Goal: Information Seeking & Learning: Learn about a topic

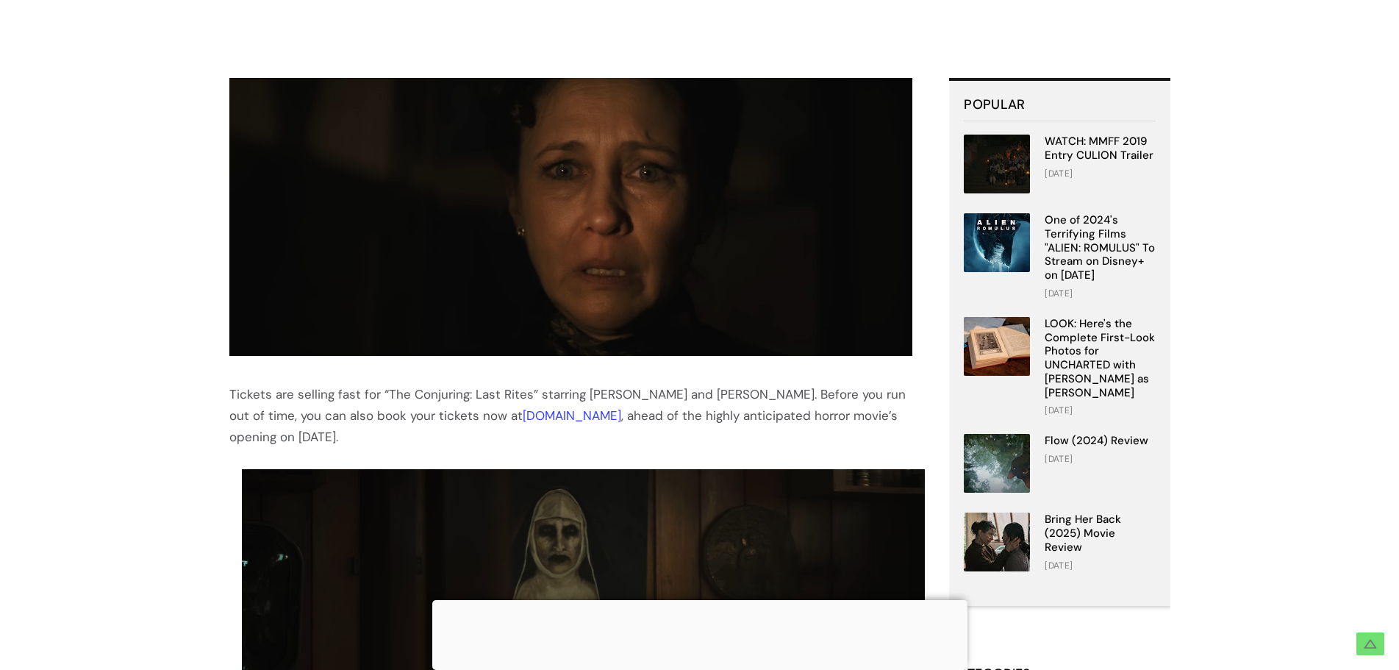
scroll to position [809, 0]
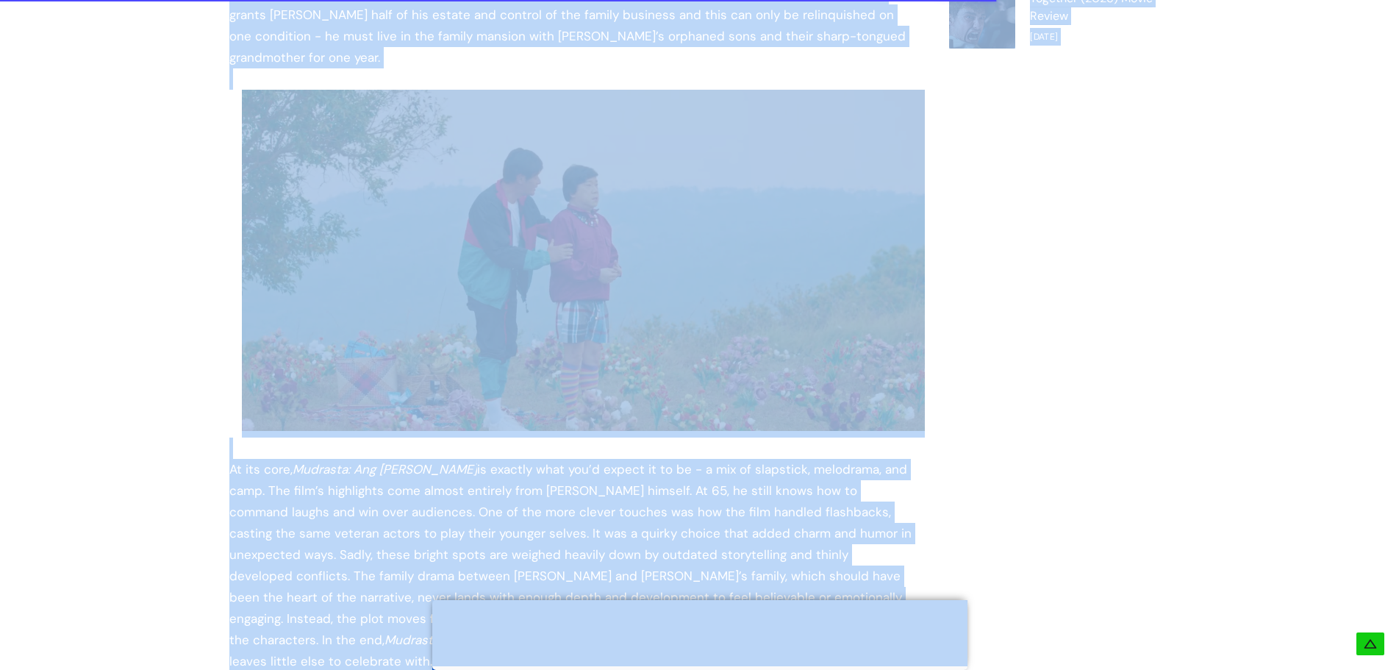
scroll to position [1764, 0]
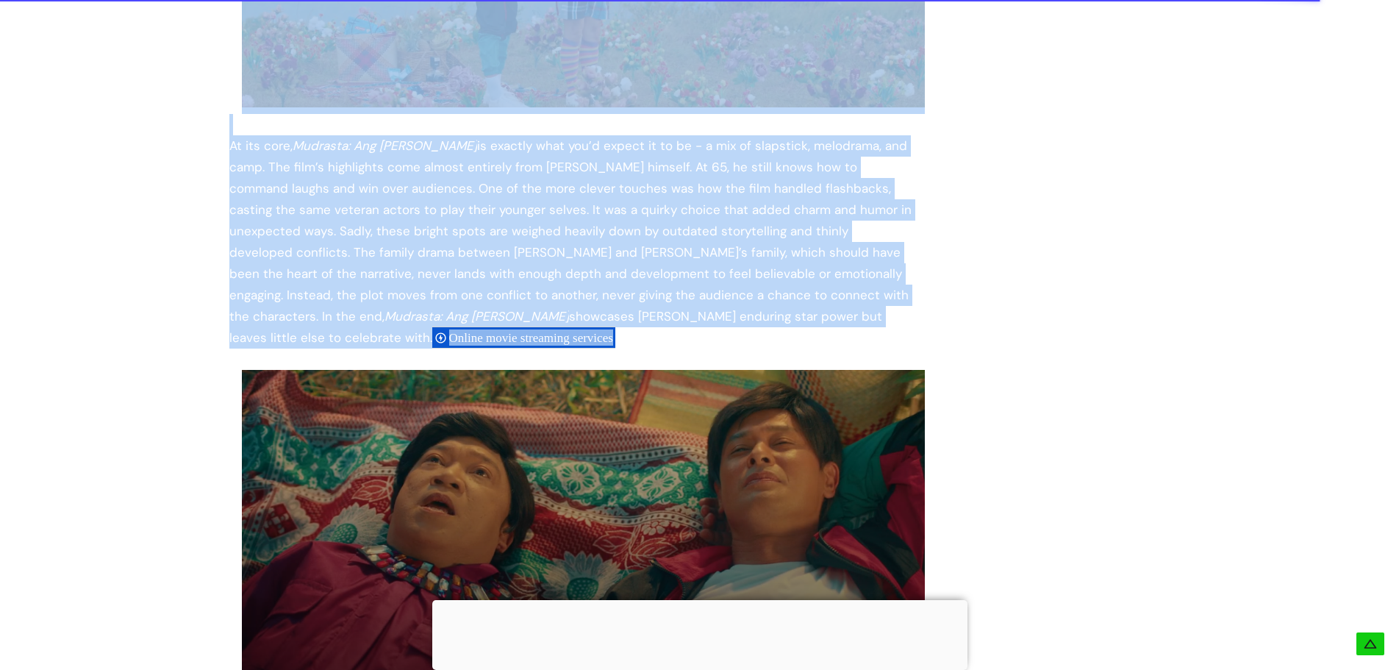
drag, startPoint x: 213, startPoint y: 154, endPoint x: 810, endPoint y: 259, distance: 606.0
copy div "Knowing Roderick Paulate as a comedy icon probably shows our age, but he has al…"
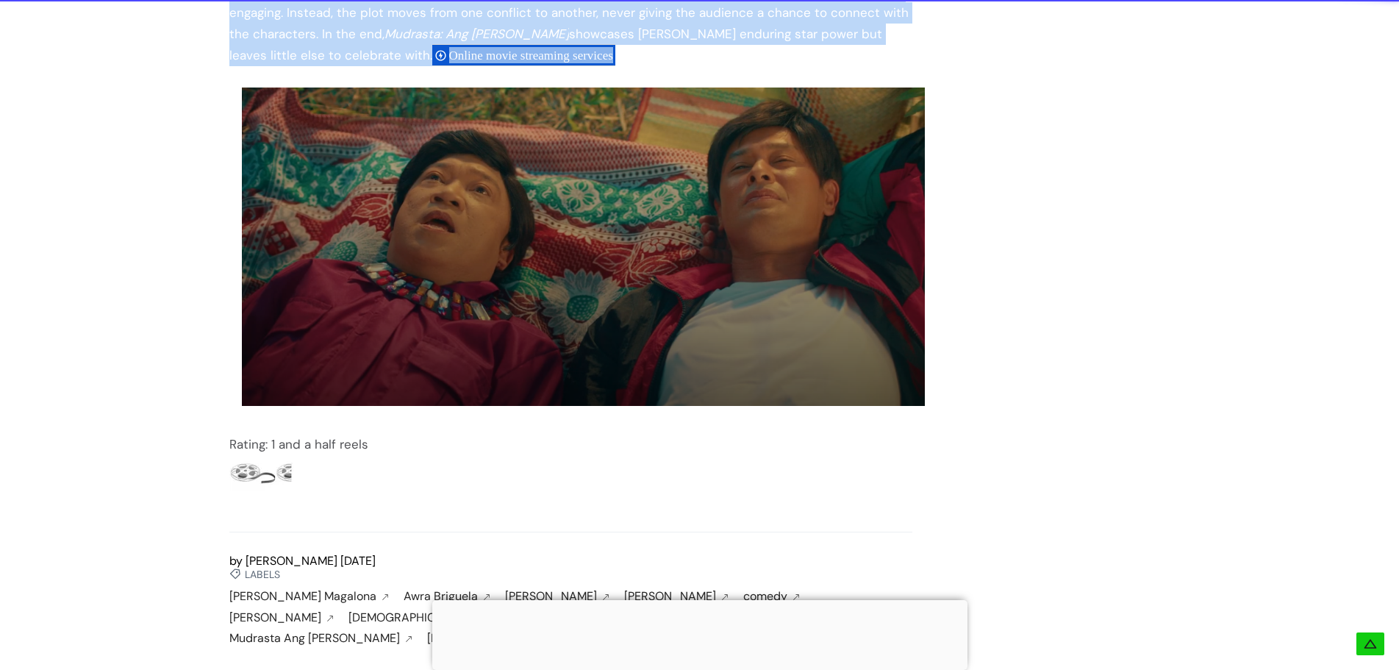
scroll to position [2205, 0]
